Goal: Transaction & Acquisition: Obtain resource

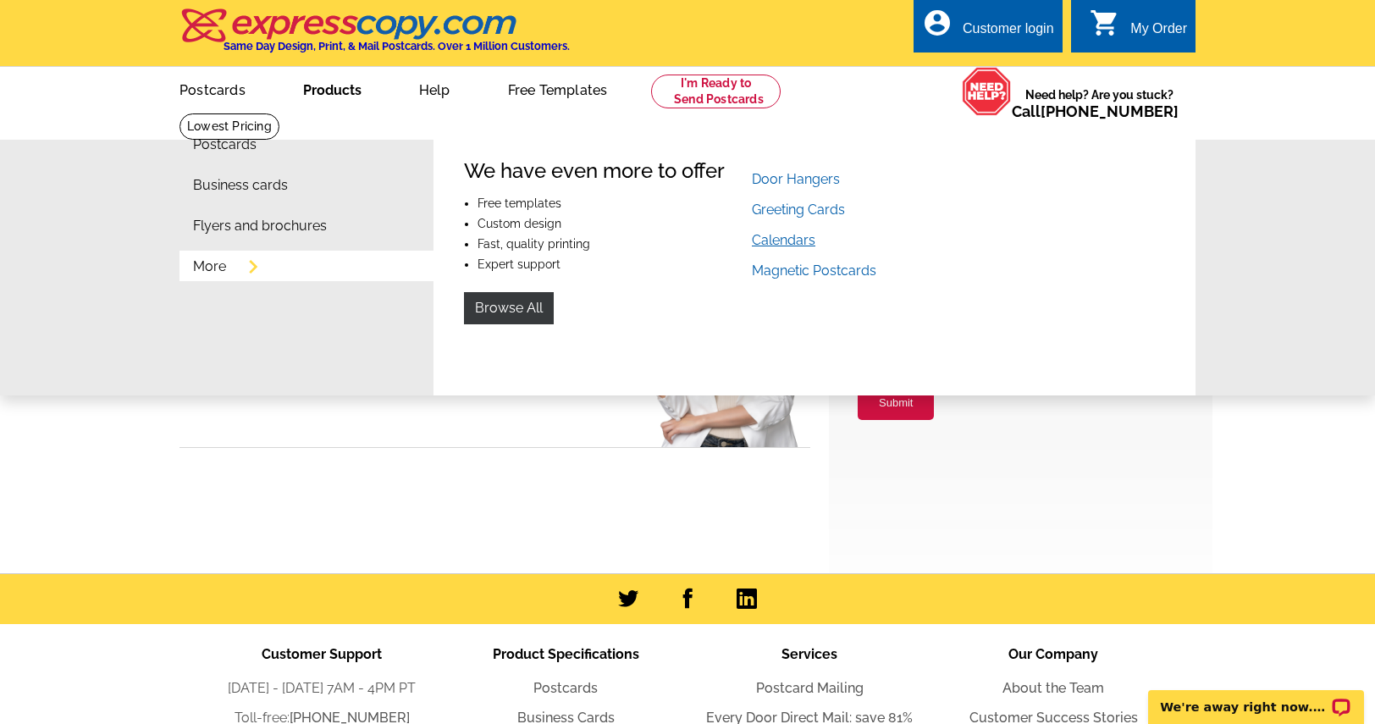
click at [775, 245] on link "Calendars" at bounding box center [783, 240] width 63 height 16
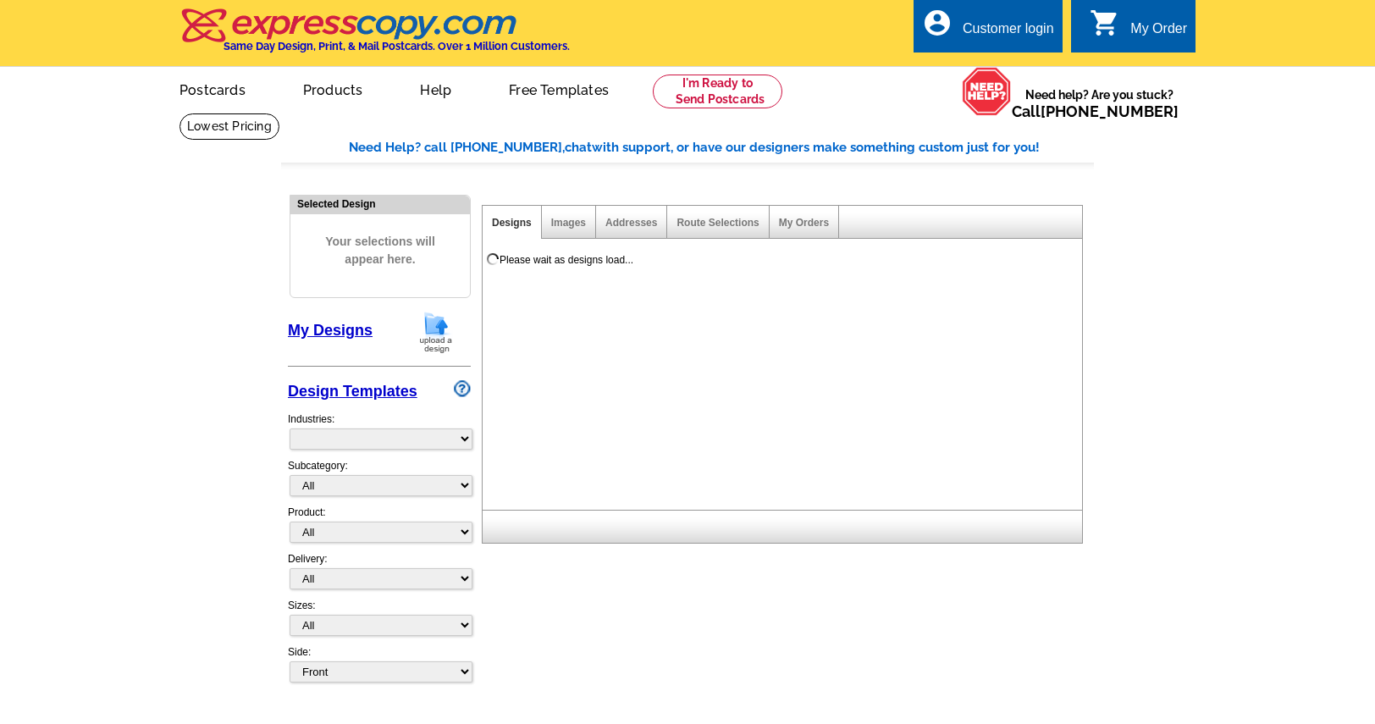
select select "831"
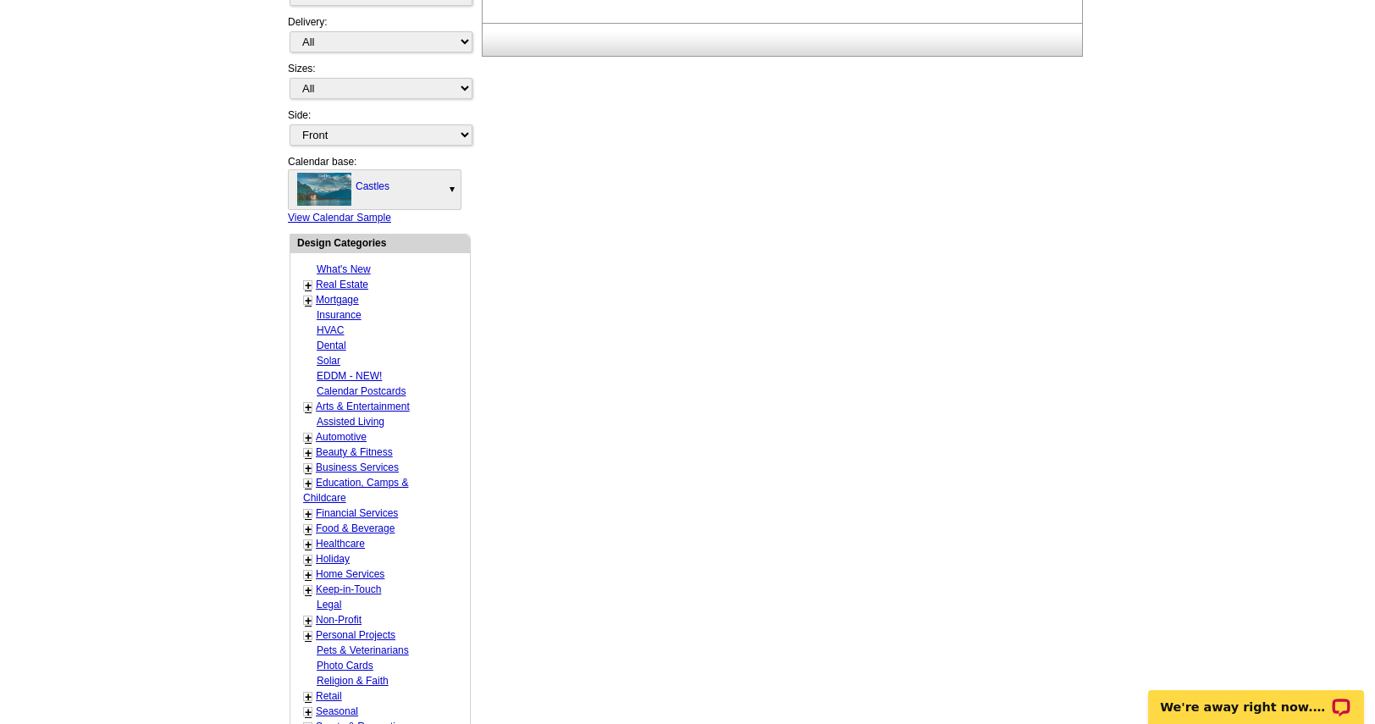
scroll to position [508, 0]
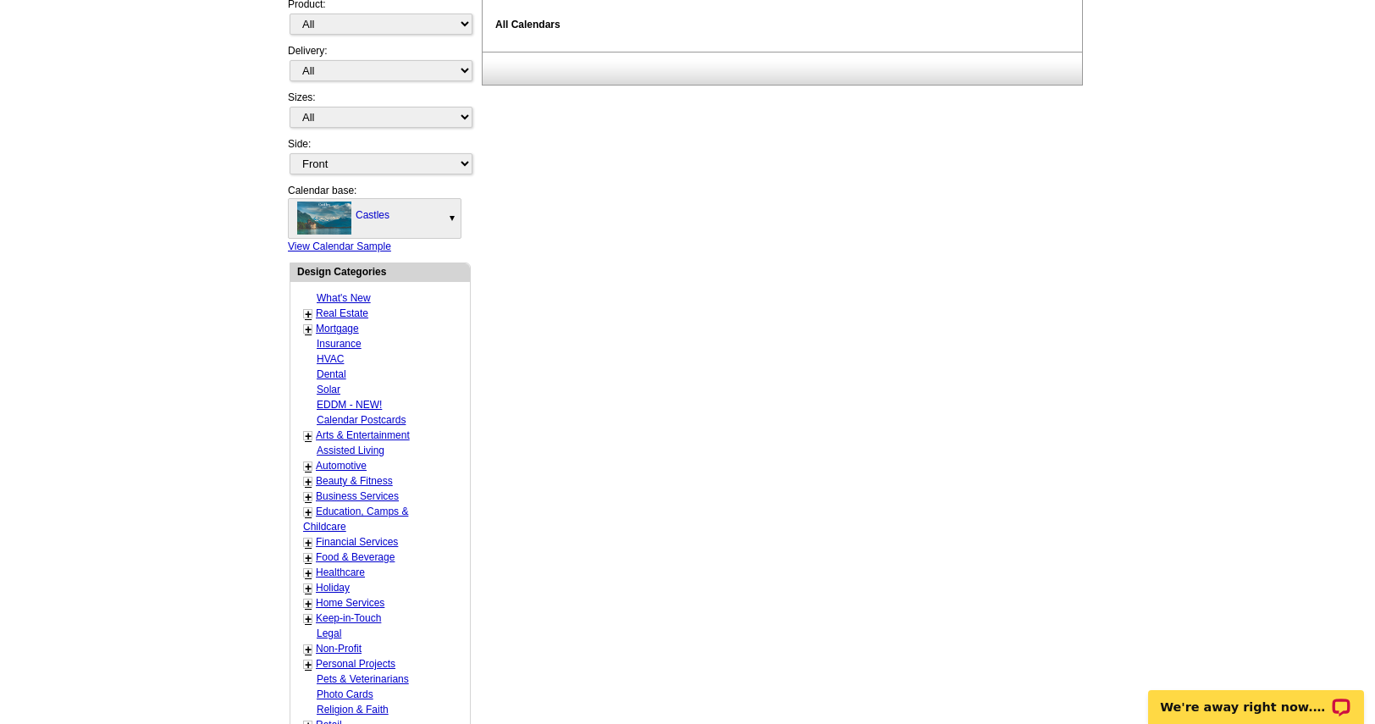
click at [420, 222] on link "Castles" at bounding box center [375, 218] width 172 height 39
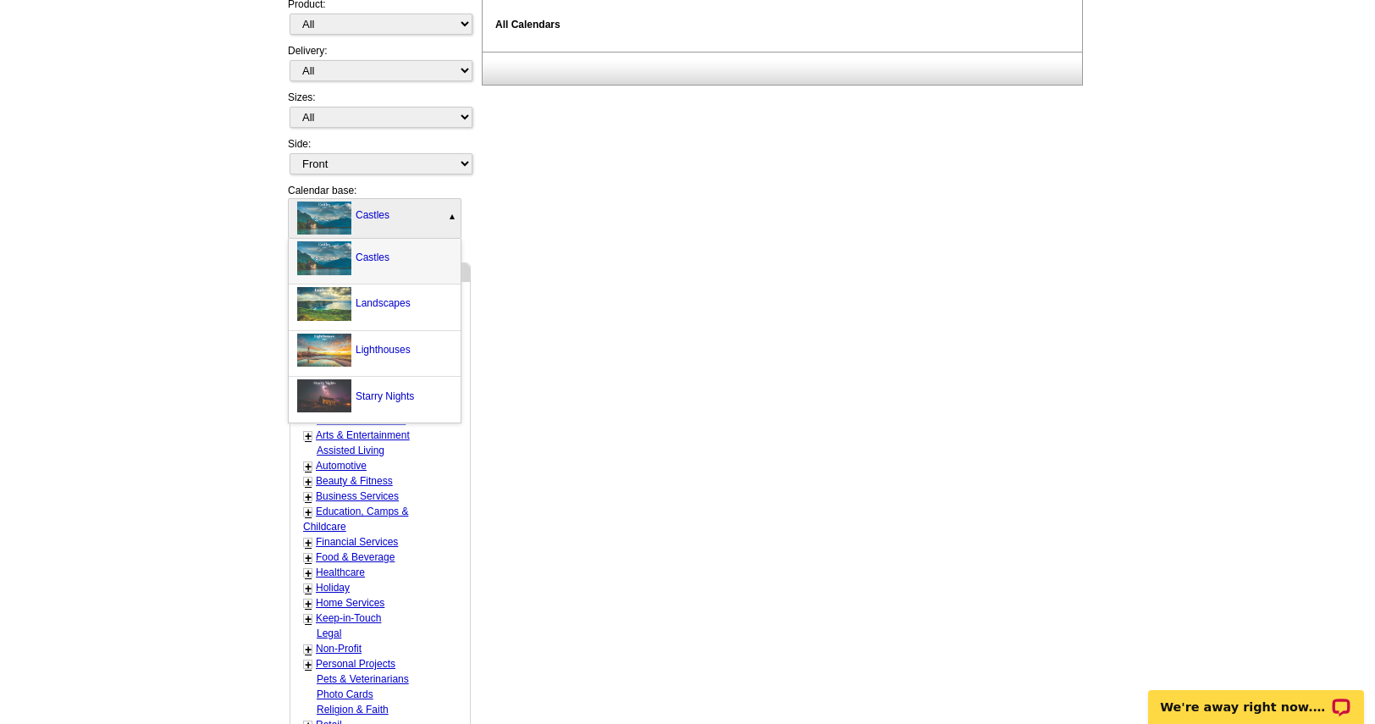
click at [420, 222] on link "Castles" at bounding box center [375, 218] width 172 height 39
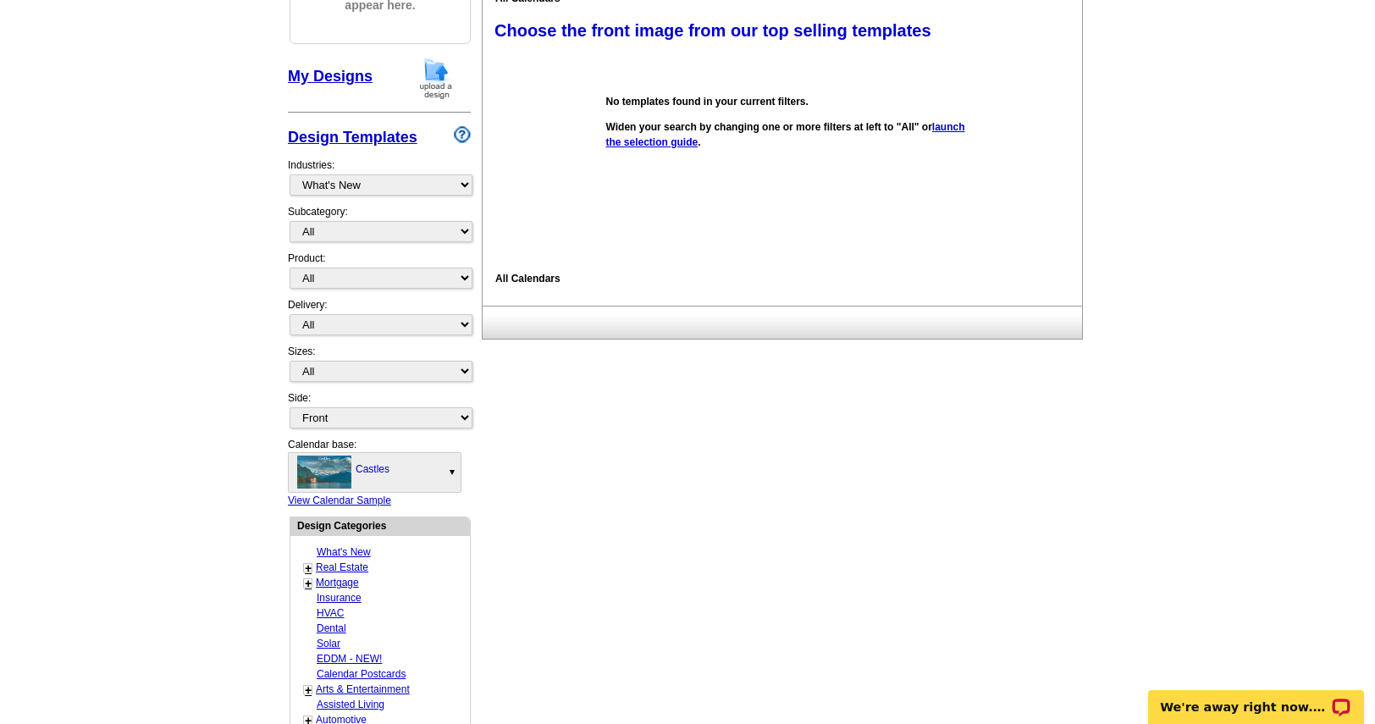
scroll to position [169, 0]
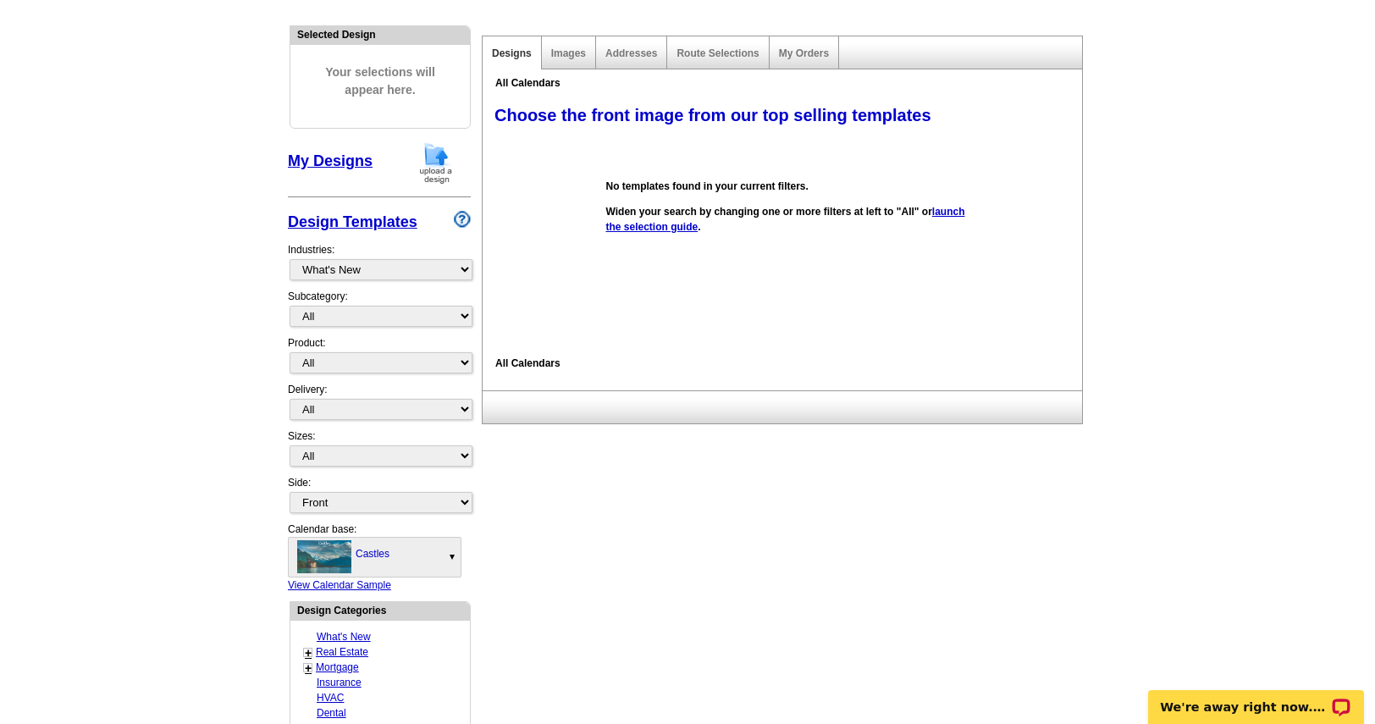
click at [362, 168] on link "My Designs" at bounding box center [330, 160] width 85 height 17
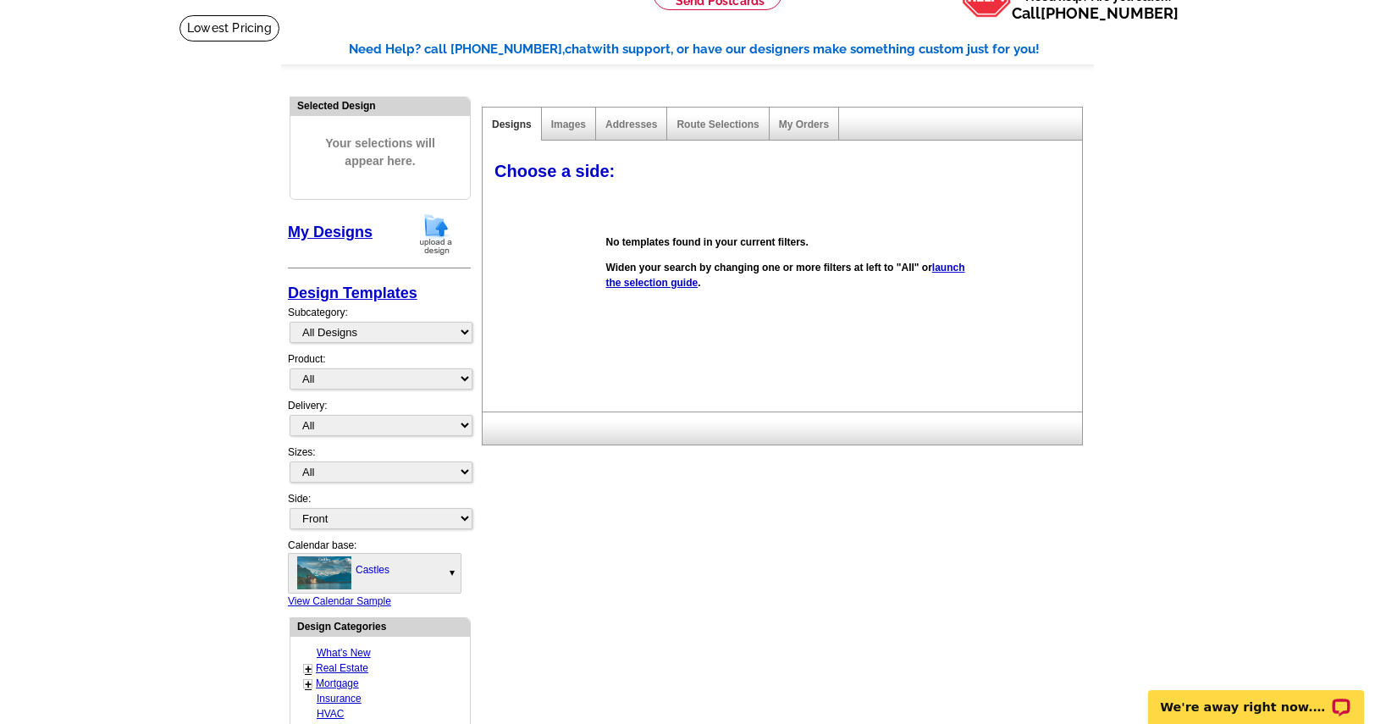
scroll to position [0, 0]
